Goal: Transaction & Acquisition: Register for event/course

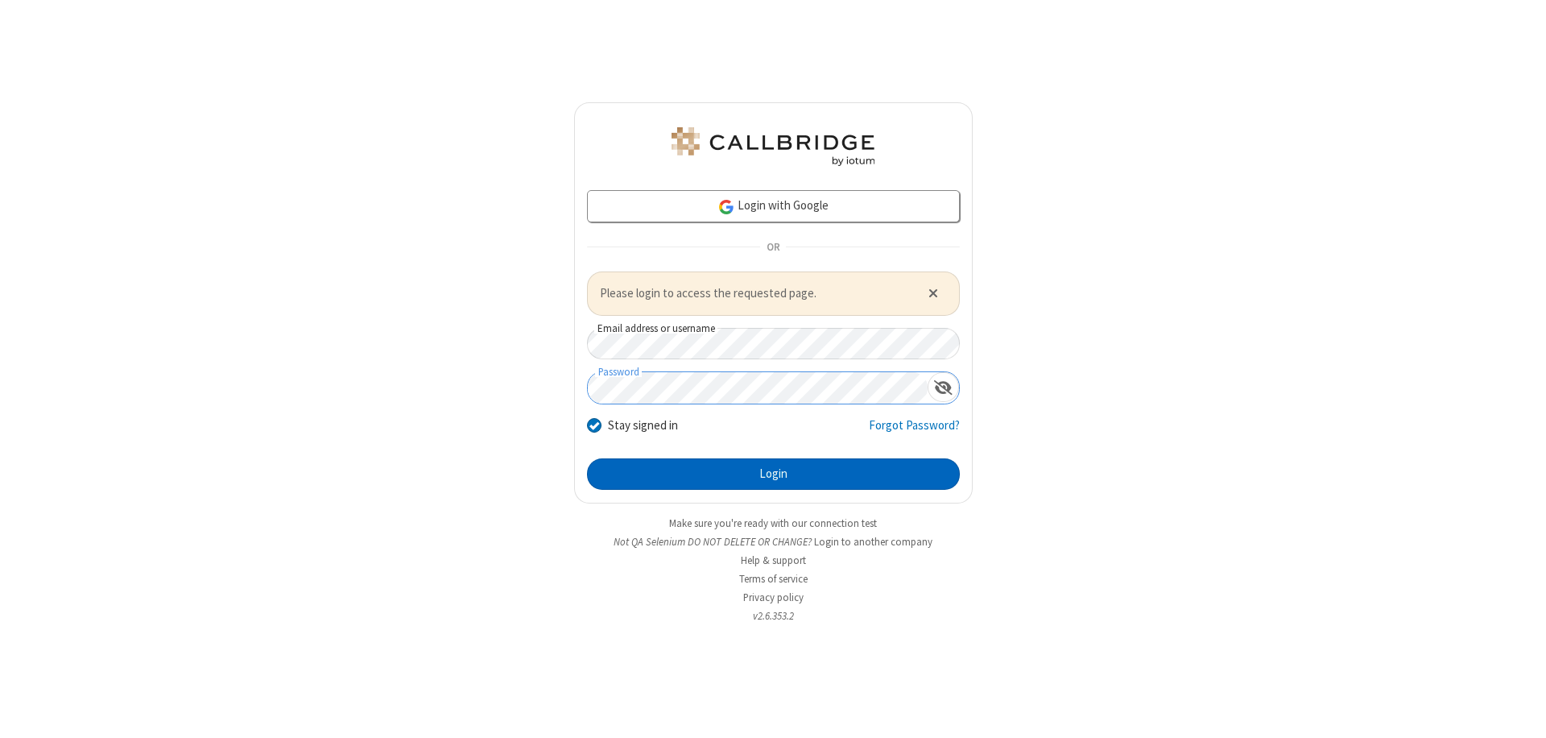
click at [773, 473] on button "Login" at bounding box center [773, 474] width 373 height 32
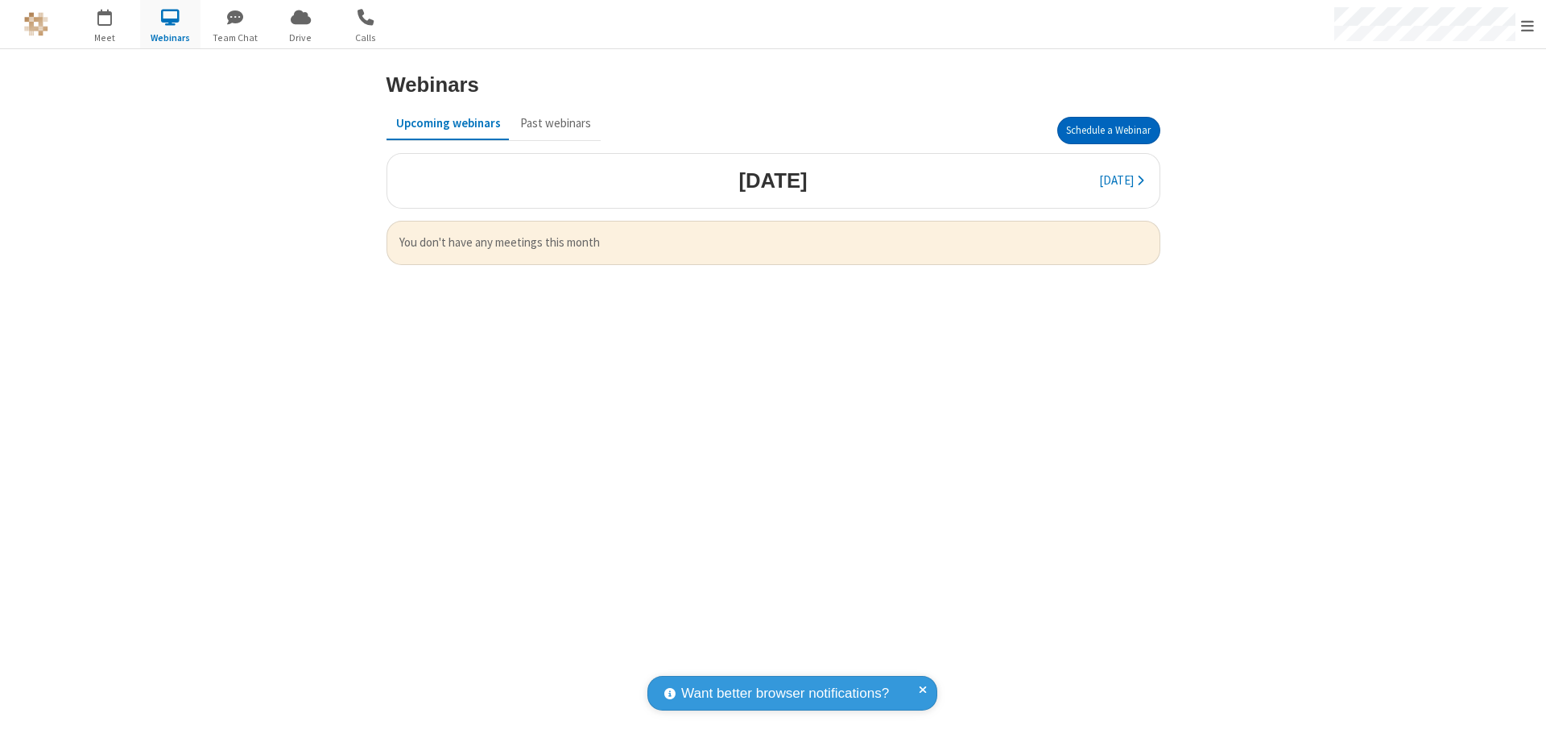
click at [1108, 130] on button "Schedule a Webinar" at bounding box center [1108, 130] width 103 height 27
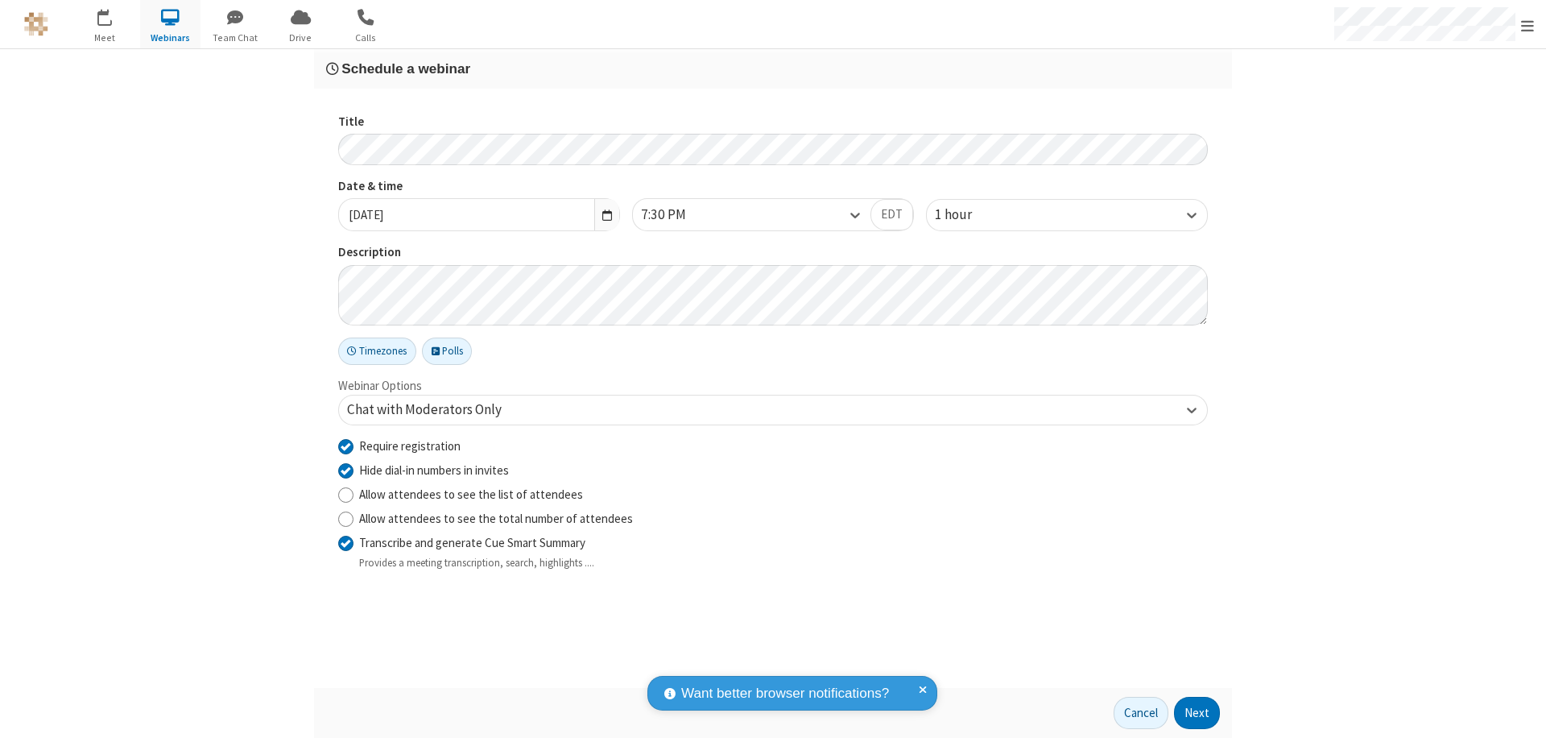
click at [345, 445] on input "Require registration" at bounding box center [345, 445] width 15 height 17
checkbox input "false"
click at [1197, 713] on button "Next" at bounding box center [1197, 713] width 46 height 32
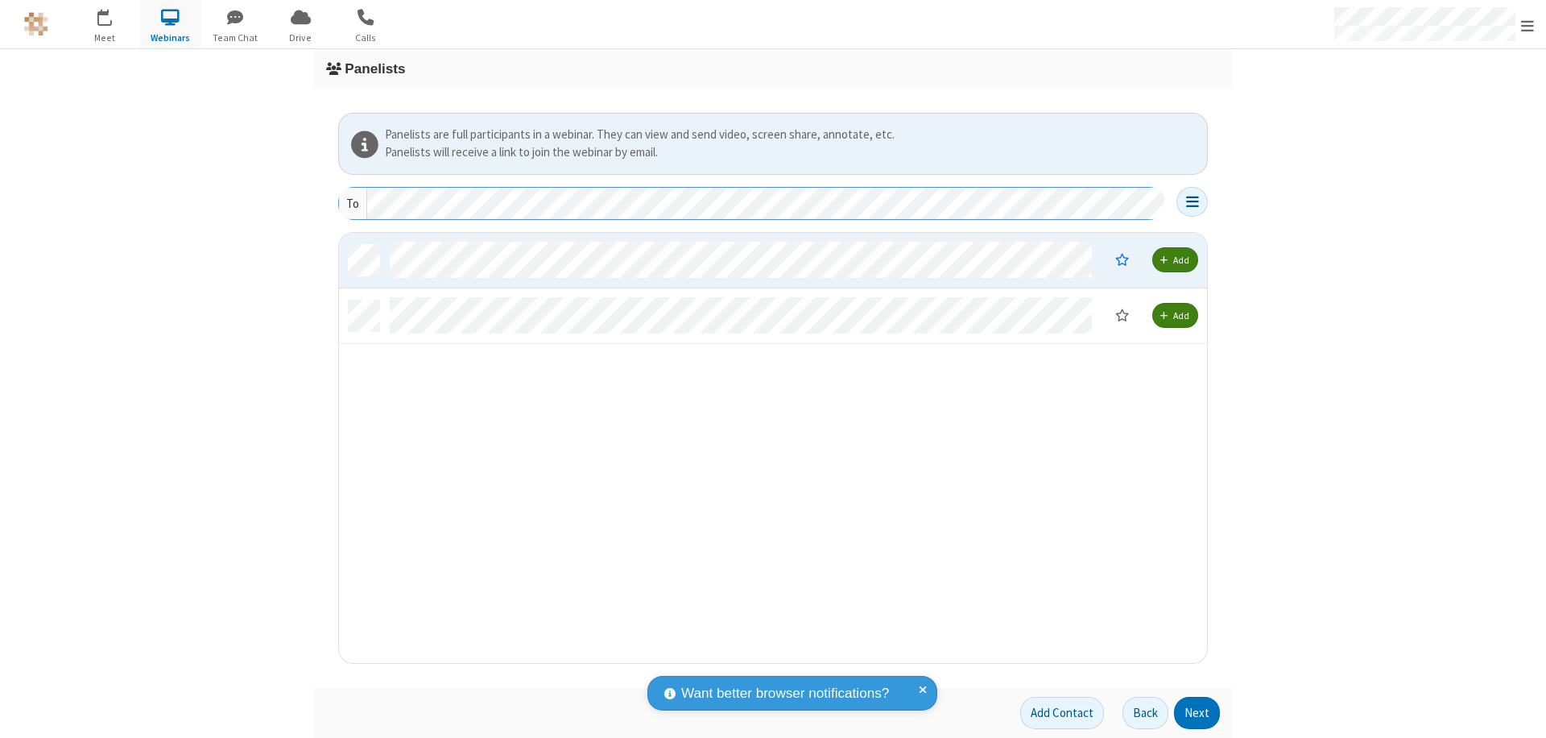
scroll to position [418, 856]
click at [1197, 713] on button "Next" at bounding box center [1197, 713] width 46 height 32
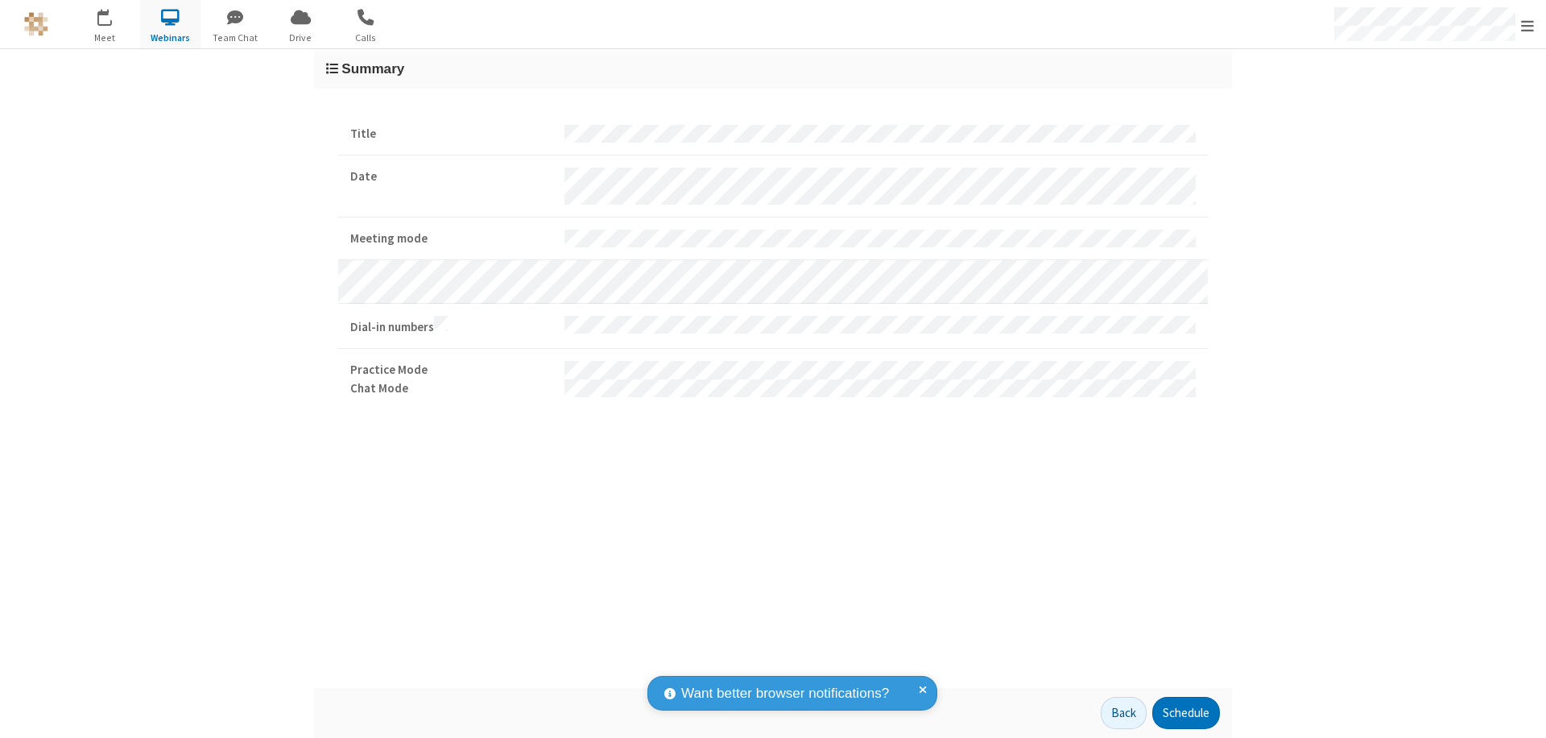
click at [1185, 713] on button "Schedule" at bounding box center [1186, 713] width 68 height 32
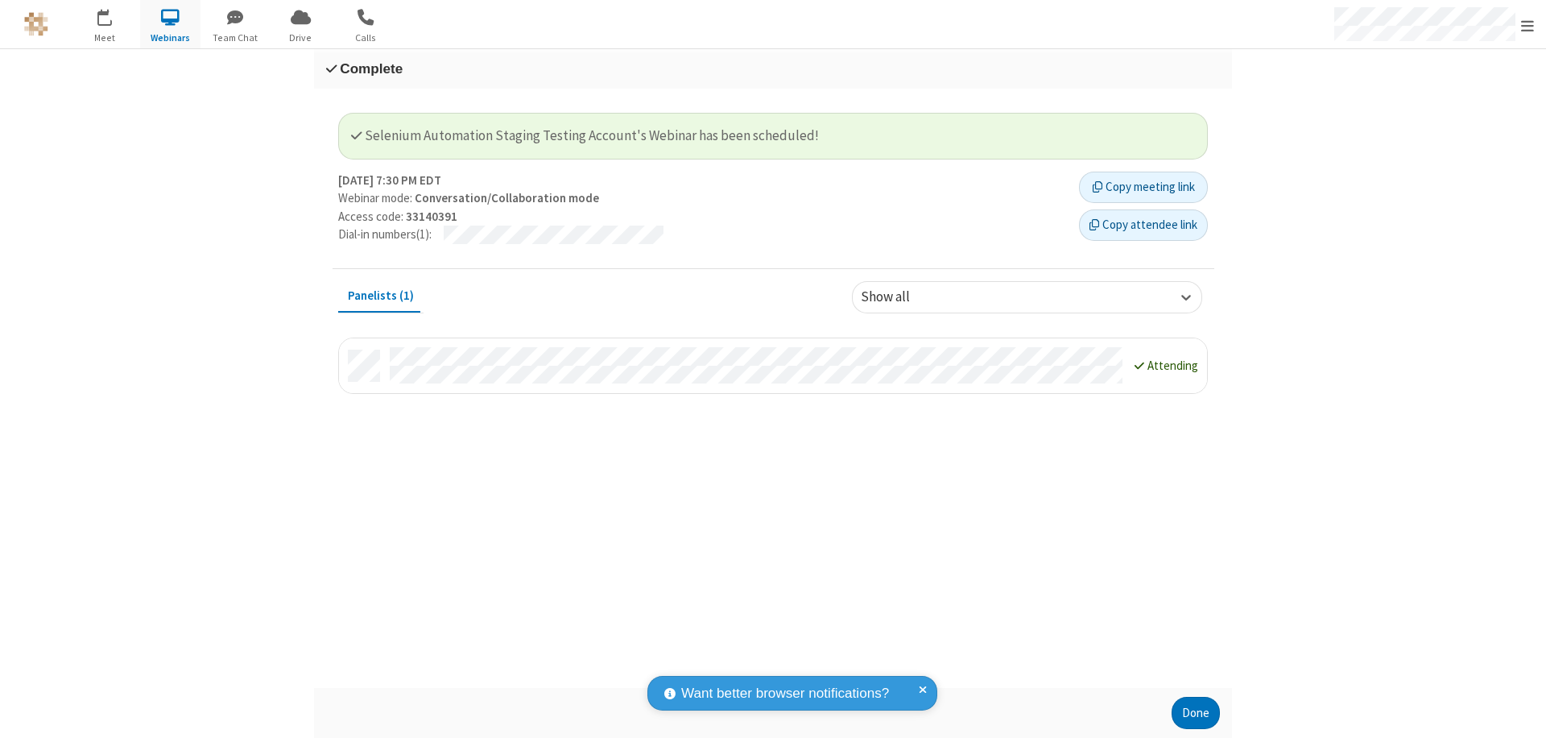
click at [1196, 713] on button "Done" at bounding box center [1196, 713] width 48 height 32
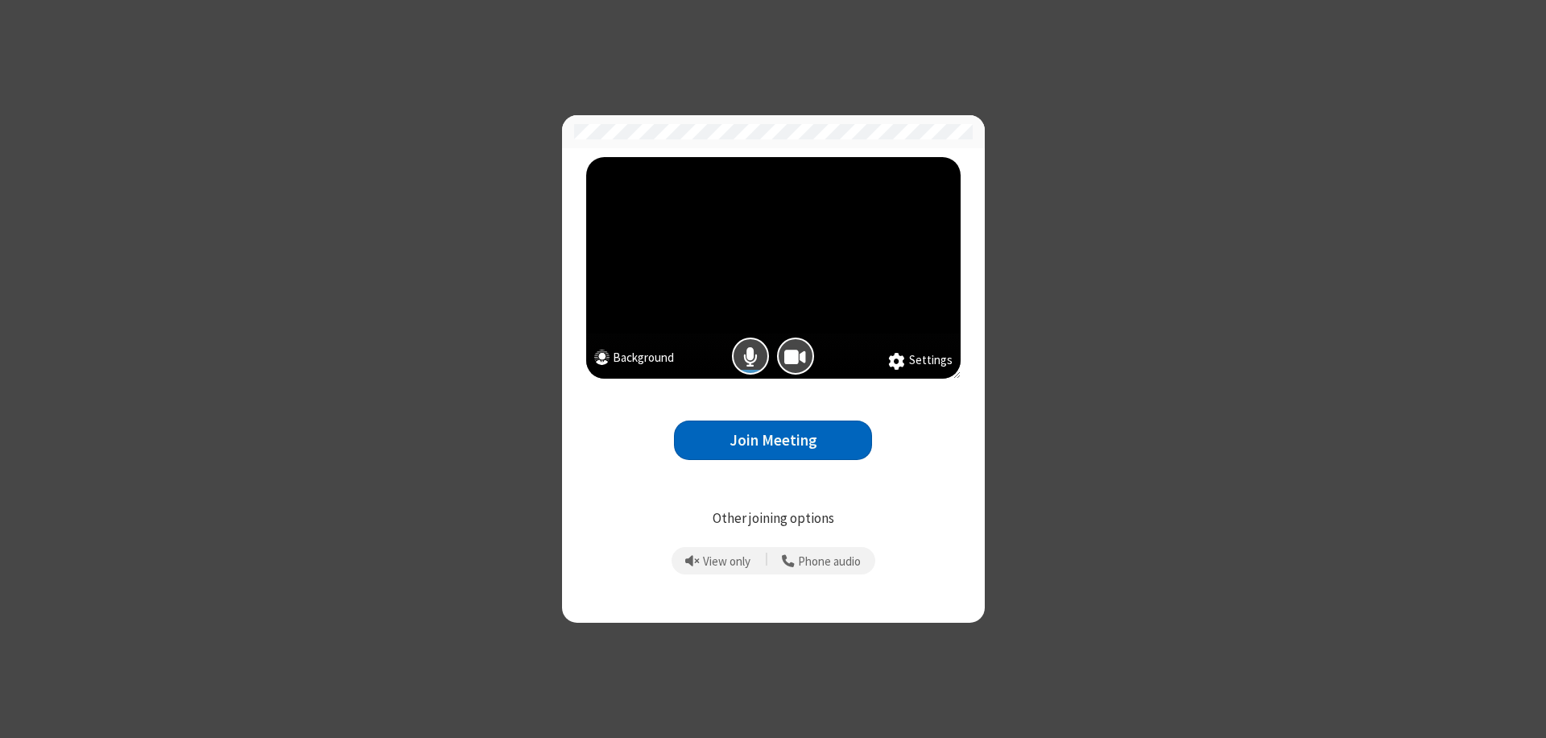
click at [773, 440] on button "Join Meeting" at bounding box center [773, 439] width 198 height 39
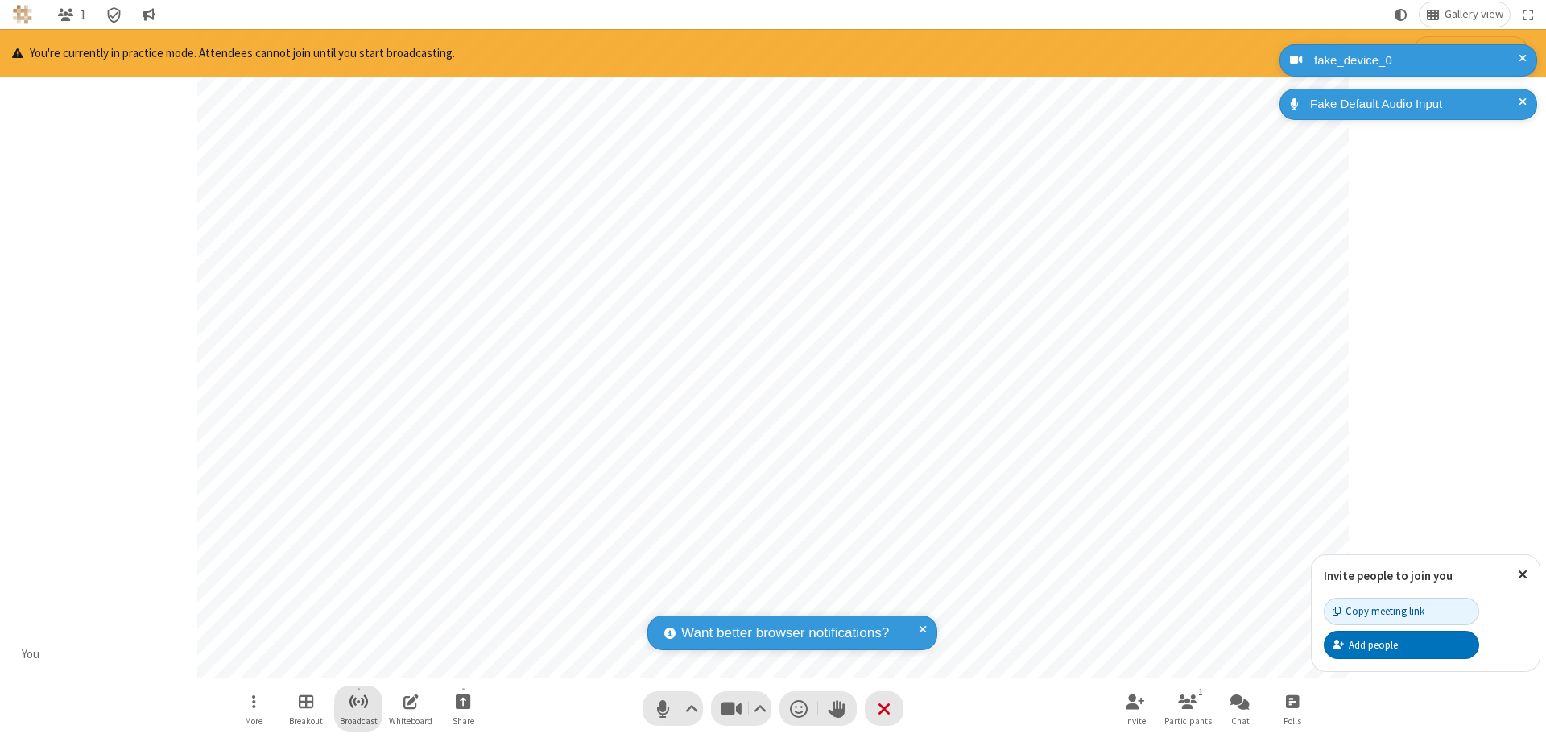
click at [358, 701] on span "Start broadcast" at bounding box center [359, 701] width 20 height 20
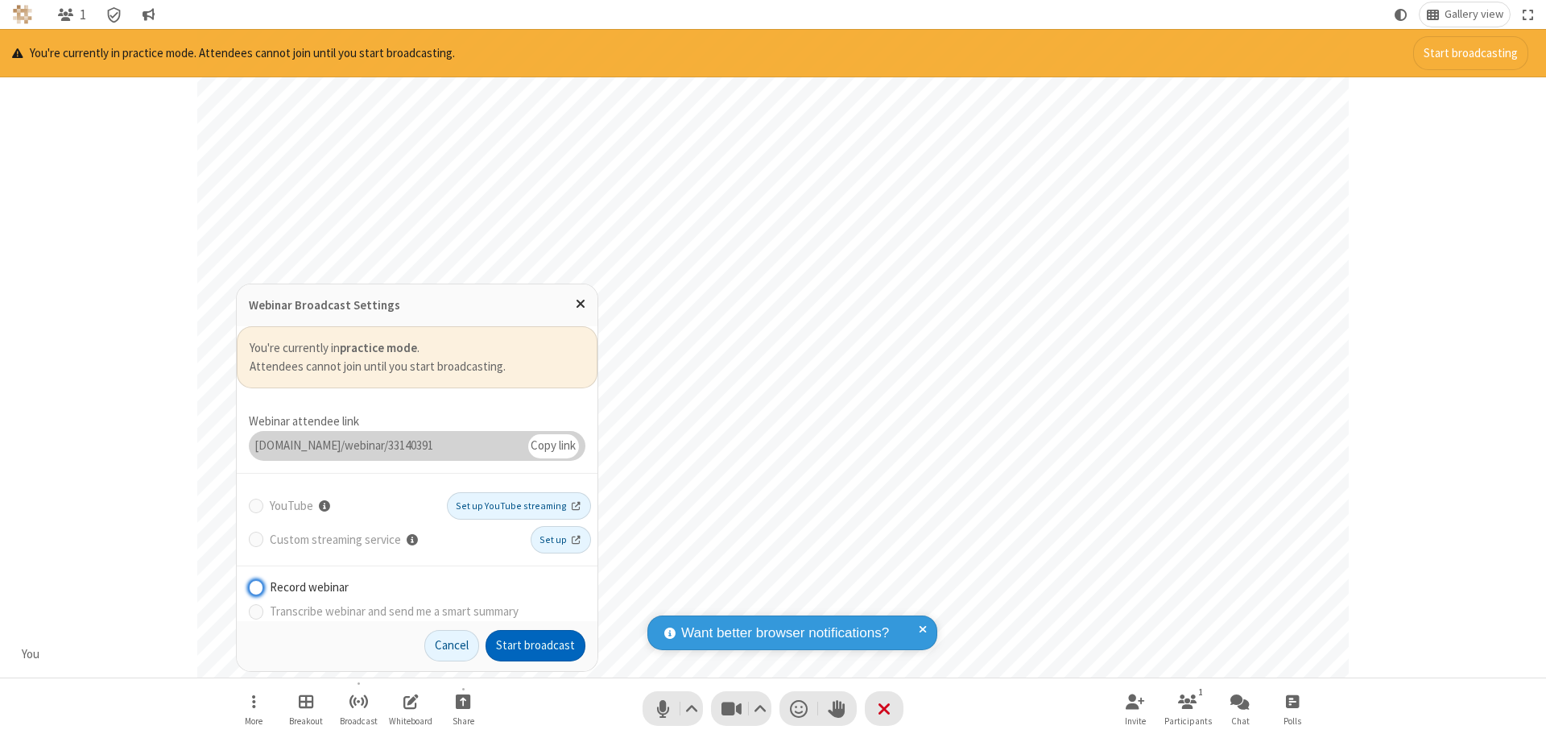
click at [535, 645] on button "Start broadcast" at bounding box center [536, 646] width 100 height 32
